Goal: Navigation & Orientation: Go to known website

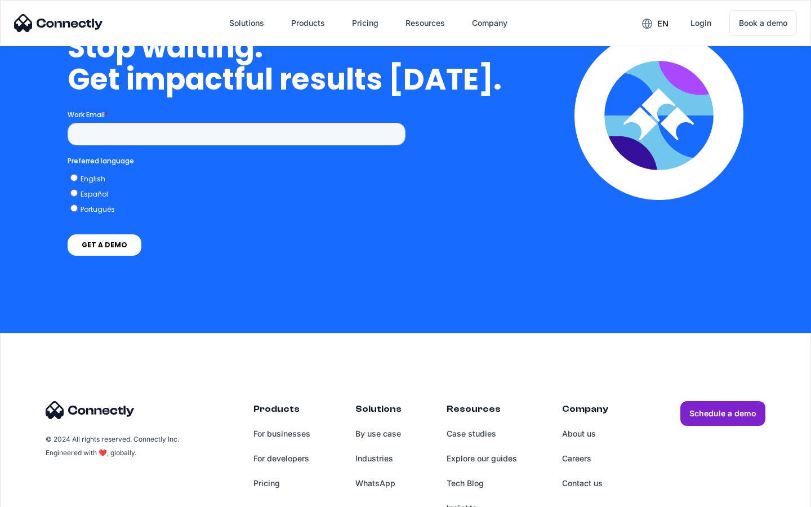
scroll to position [3274, 0]
